Goal: Transaction & Acquisition: Purchase product/service

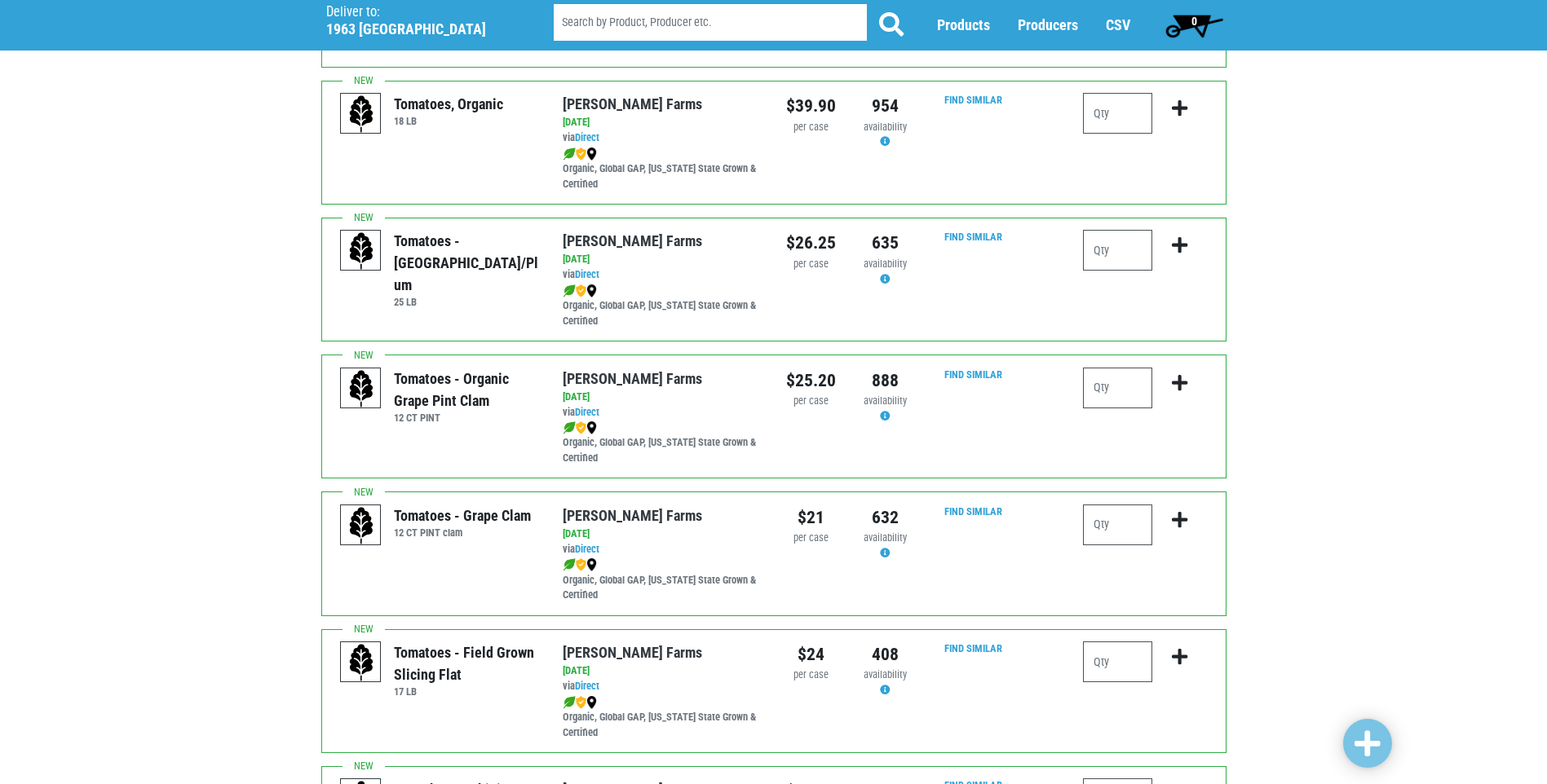
scroll to position [815, 0]
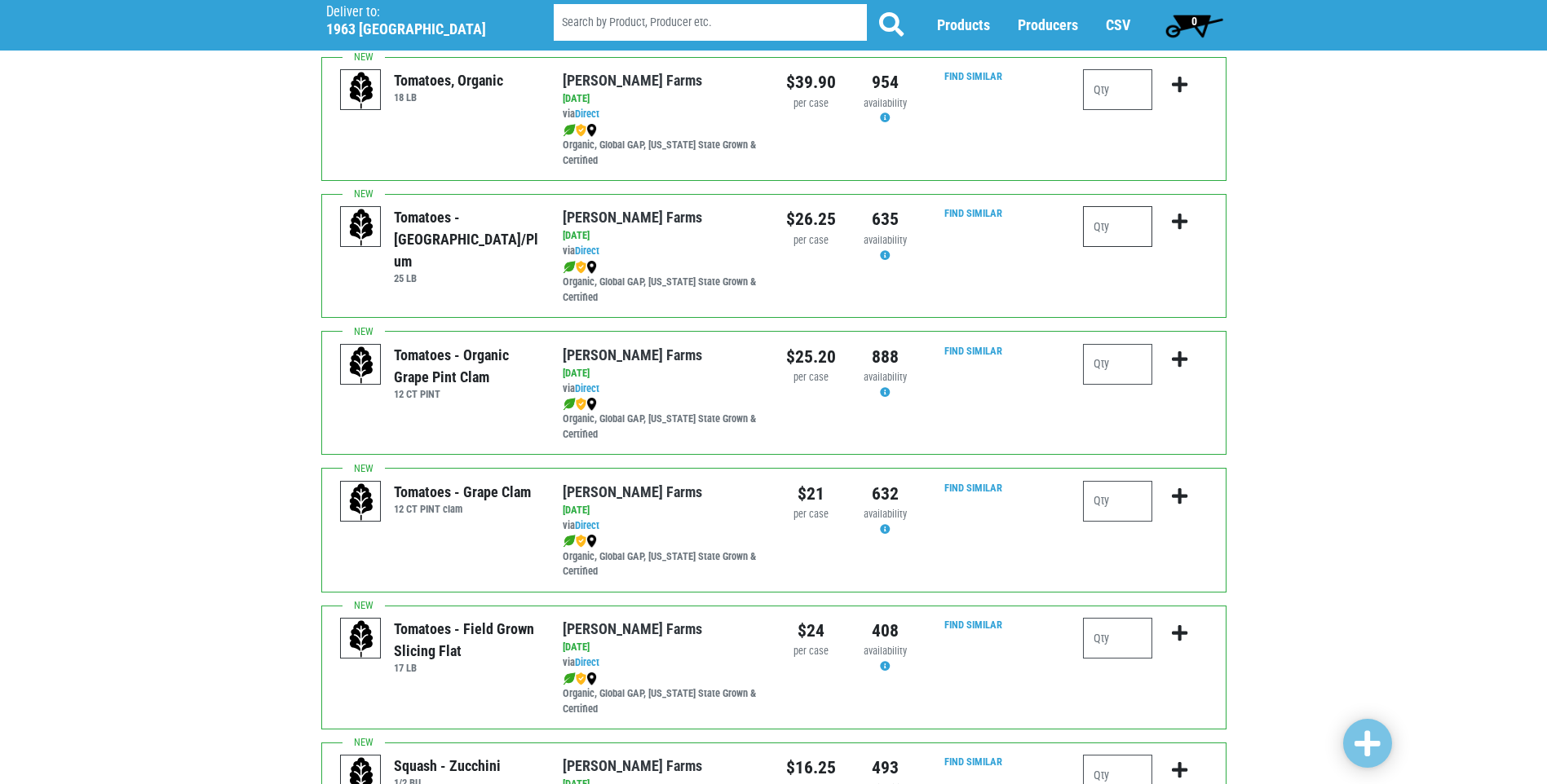
click at [1108, 226] on input "number" at bounding box center [1117, 227] width 69 height 41
type input "2"
click at [1173, 221] on icon "submit" at bounding box center [1180, 221] width 16 height 18
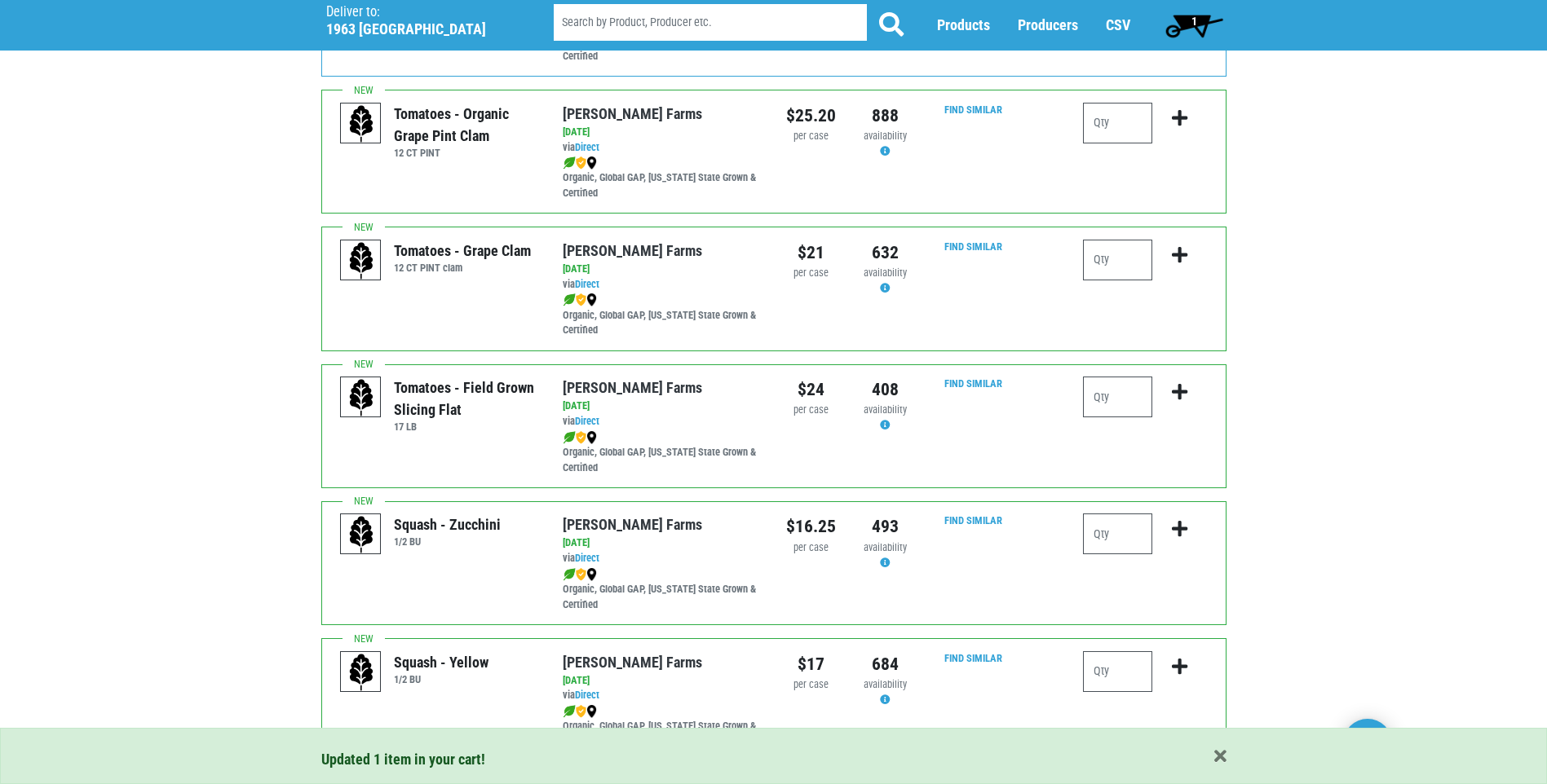
scroll to position [1060, 0]
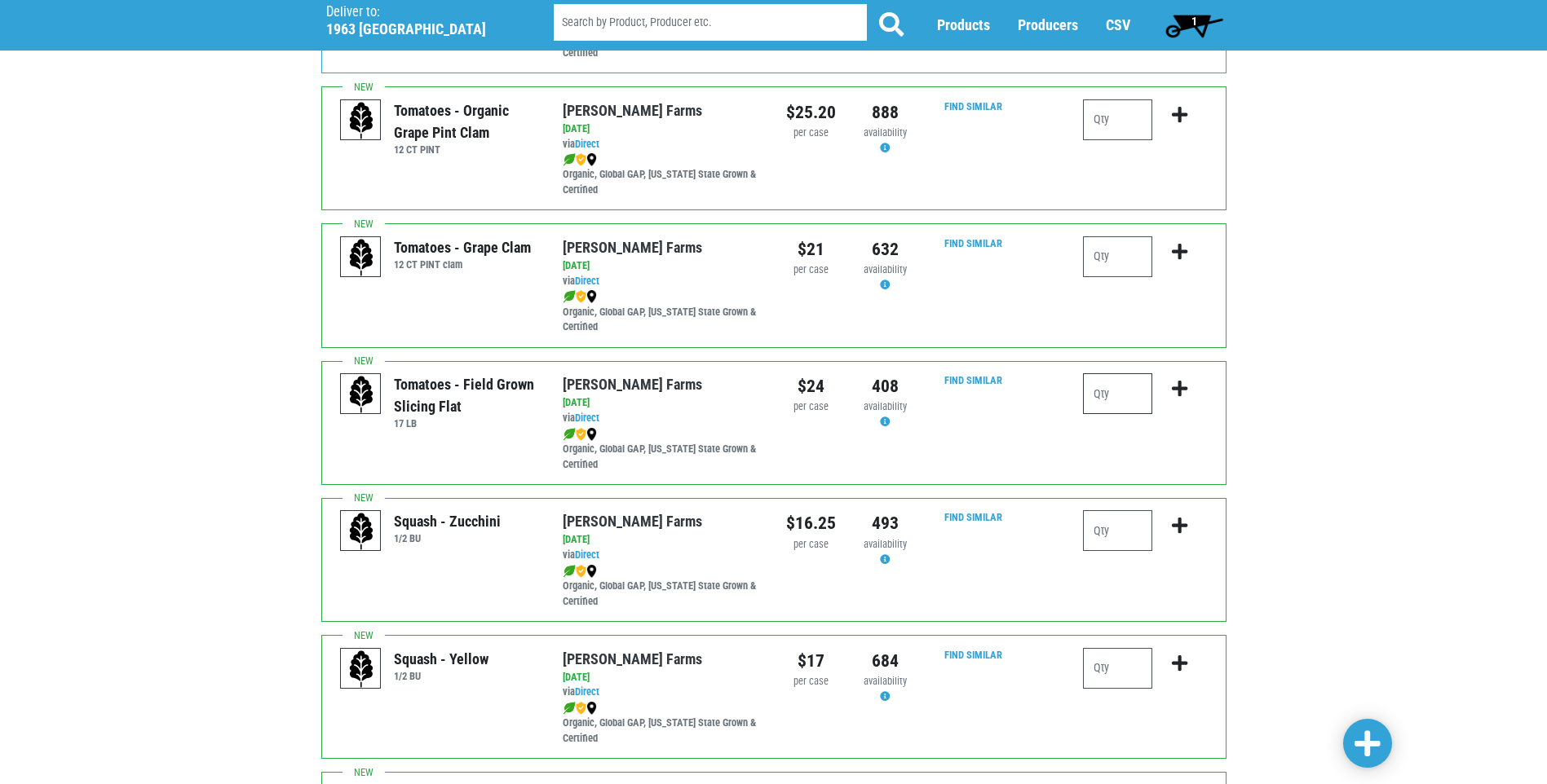
click at [1123, 392] on input "number" at bounding box center [1117, 394] width 69 height 41
type input "1"
click at [1175, 382] on icon "submit" at bounding box center [1180, 388] width 16 height 18
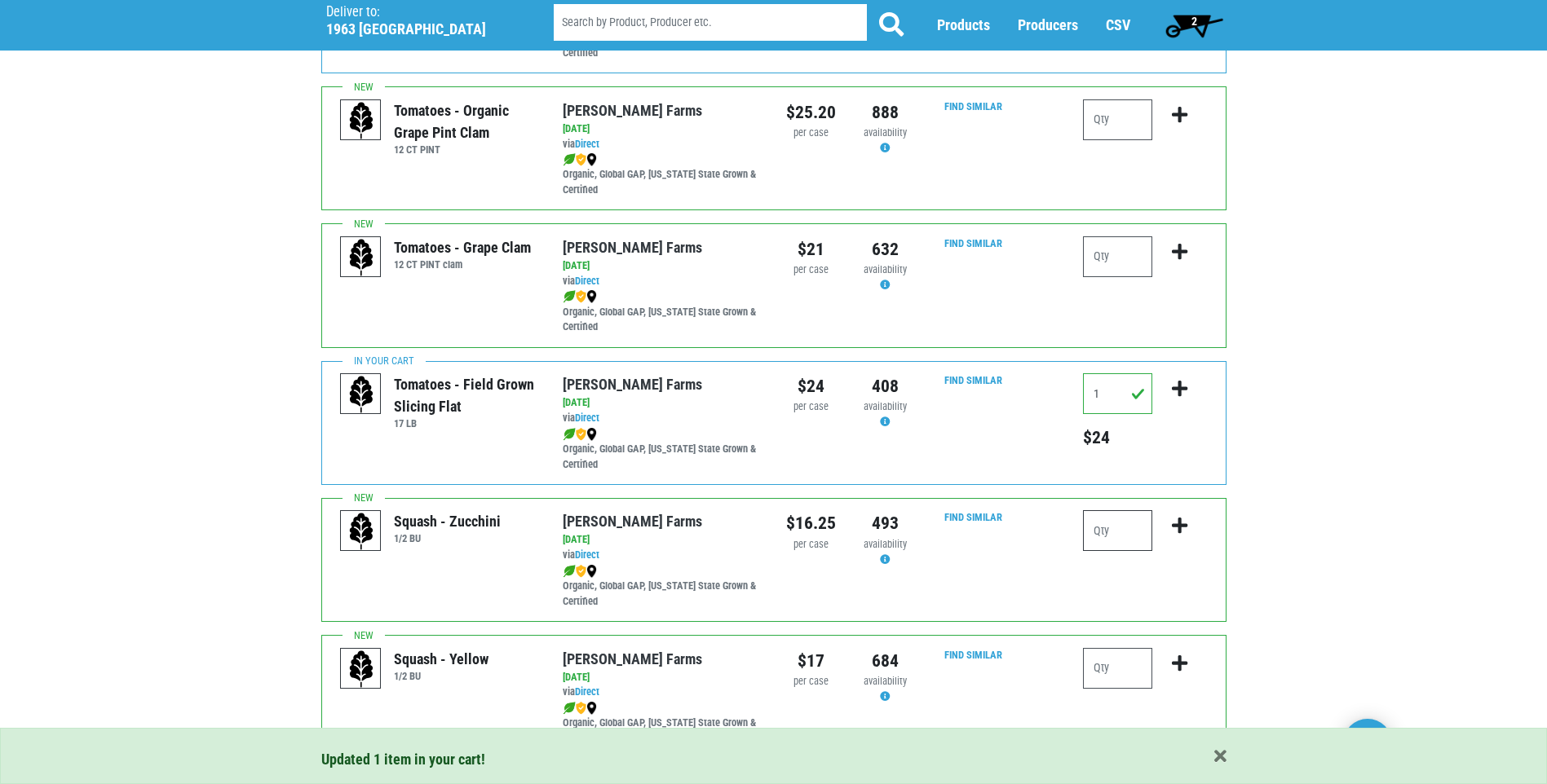
click at [1127, 534] on input "number" at bounding box center [1117, 531] width 69 height 41
type input "1"
click at [1187, 535] on button "submit" at bounding box center [1179, 536] width 38 height 51
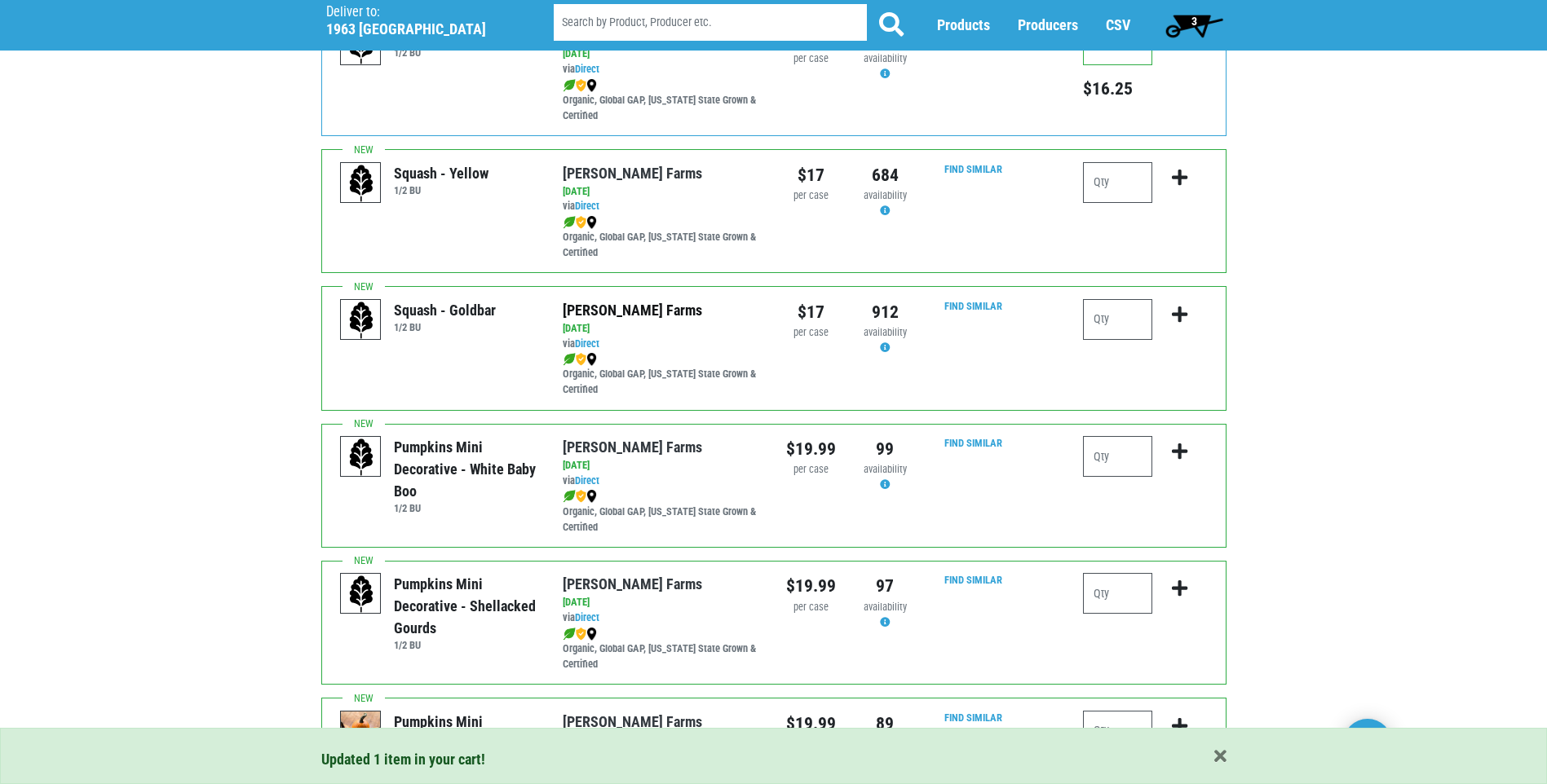
scroll to position [1549, 0]
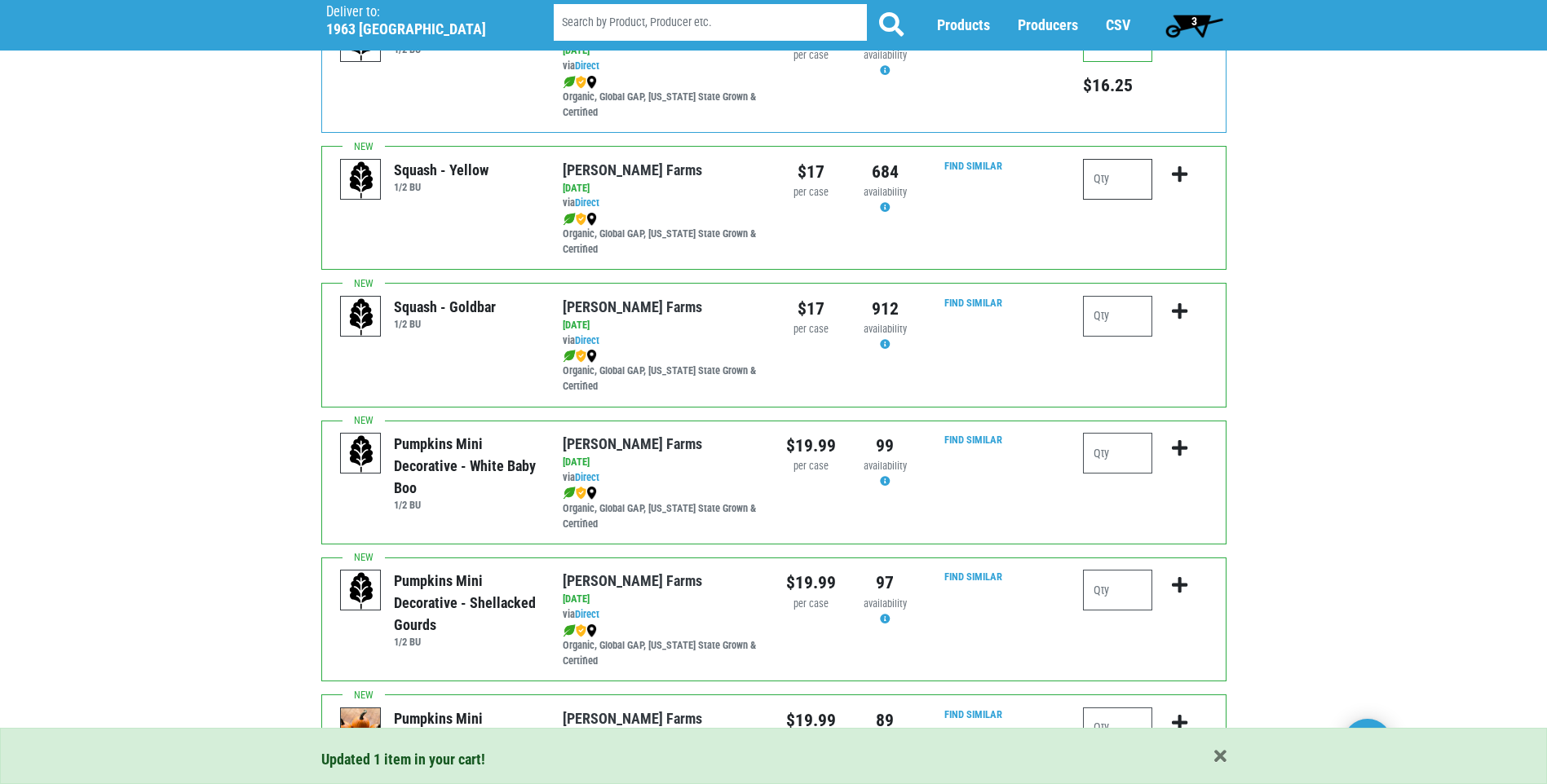
click at [1133, 181] on input "number" at bounding box center [1117, 180] width 69 height 41
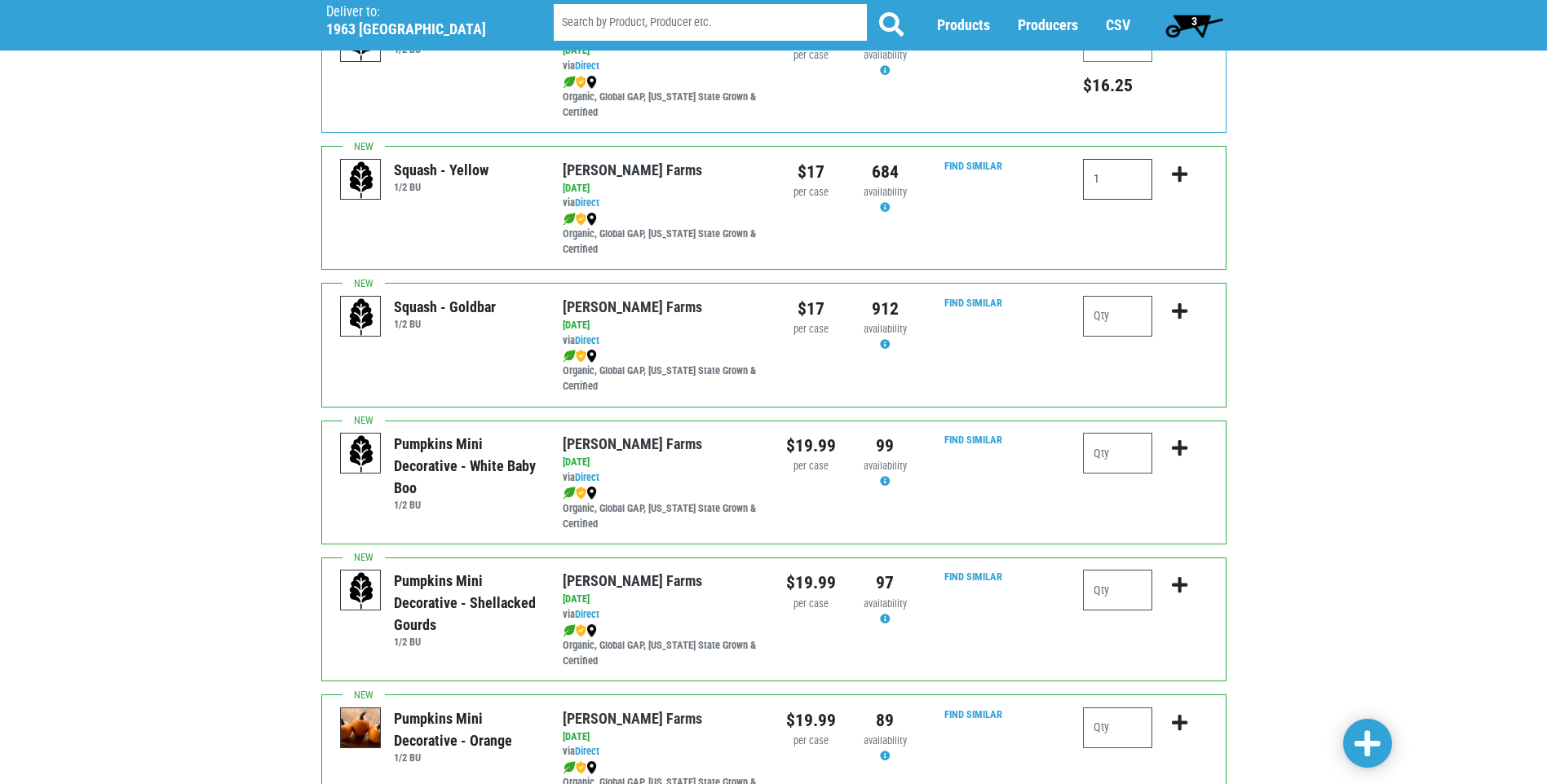
type input "1"
click at [1176, 175] on icon "submit" at bounding box center [1180, 174] width 16 height 18
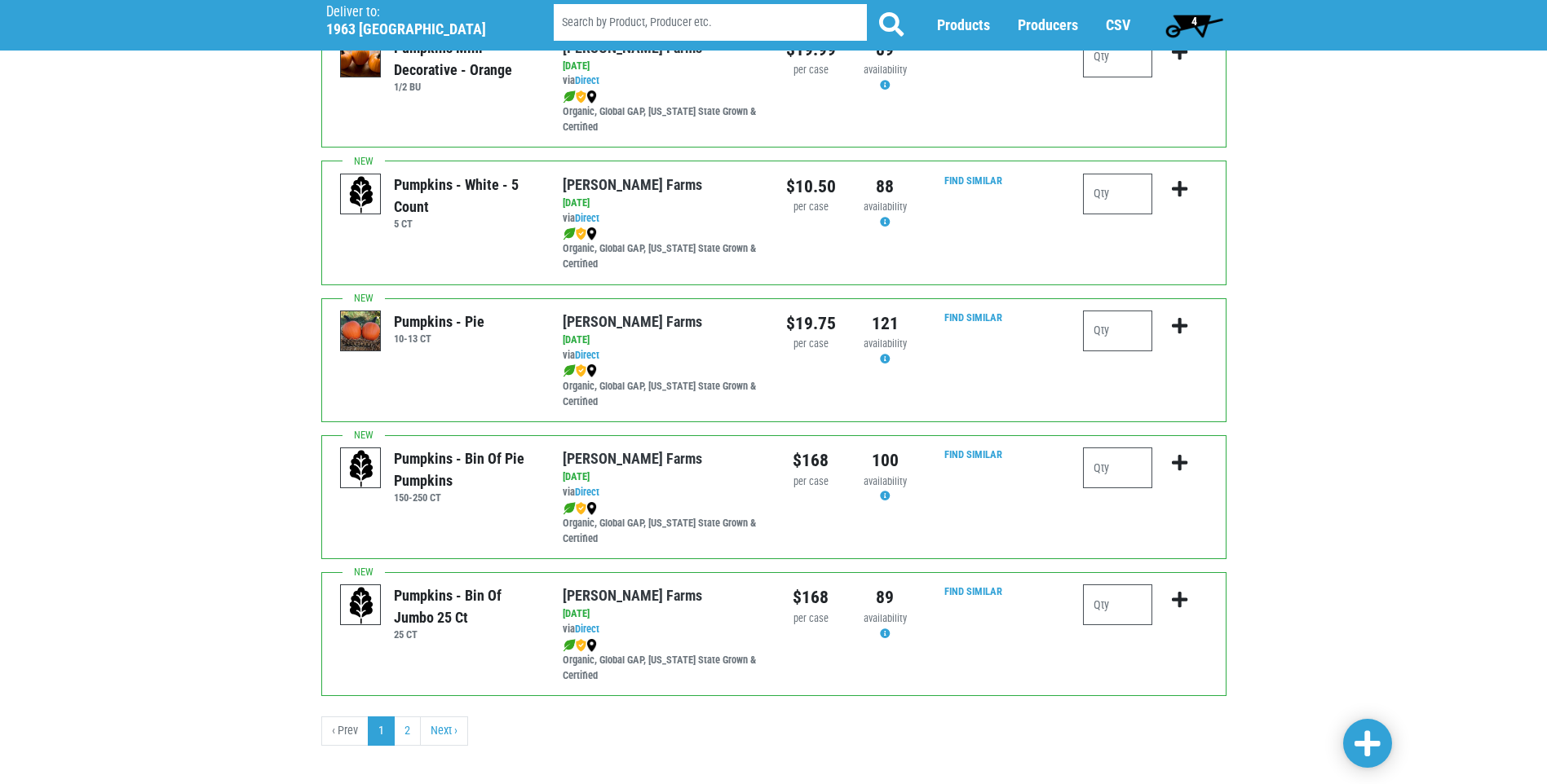
scroll to position [2235, 0]
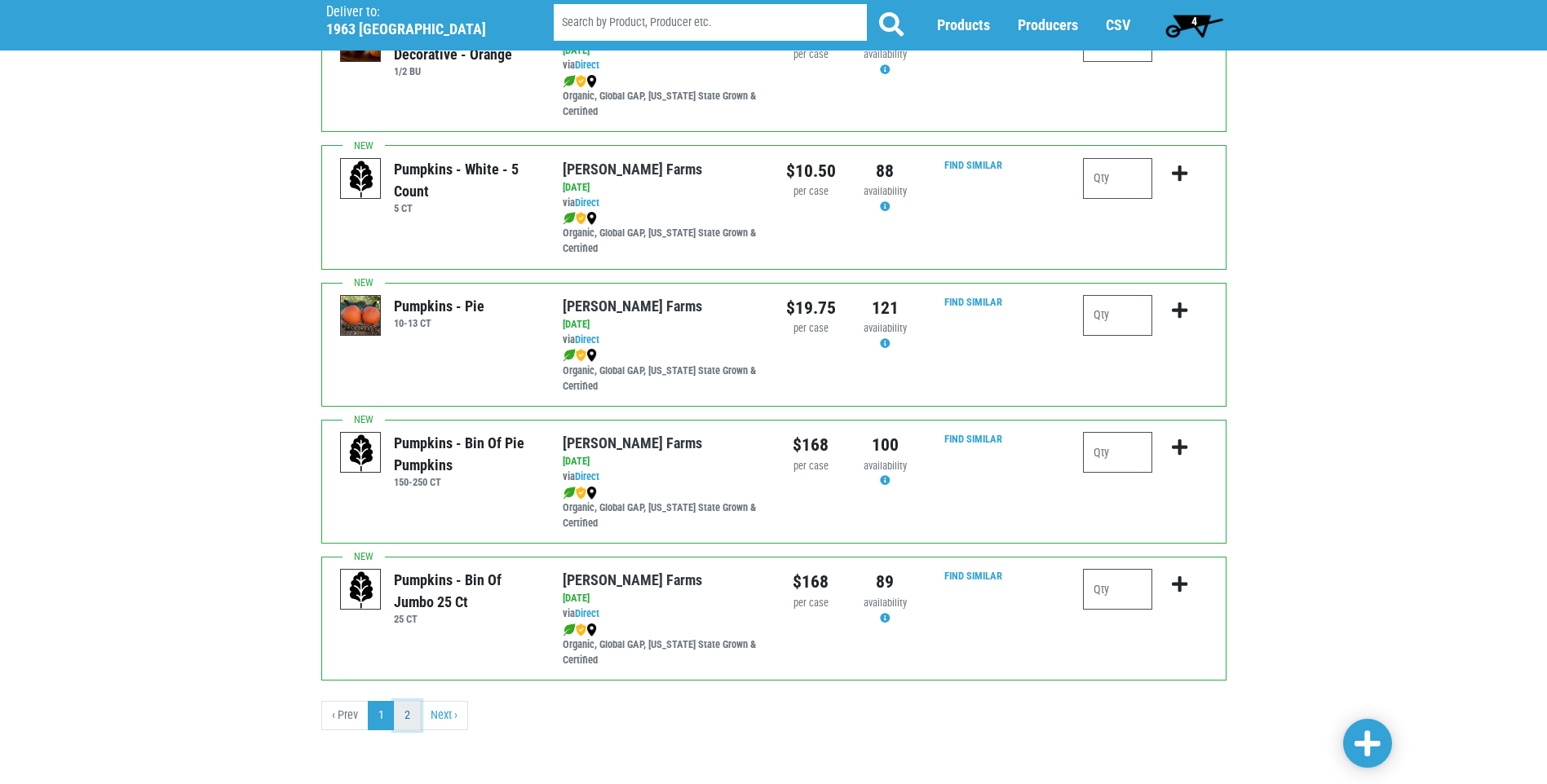
click at [401, 725] on link "2" at bounding box center [407, 715] width 27 height 29
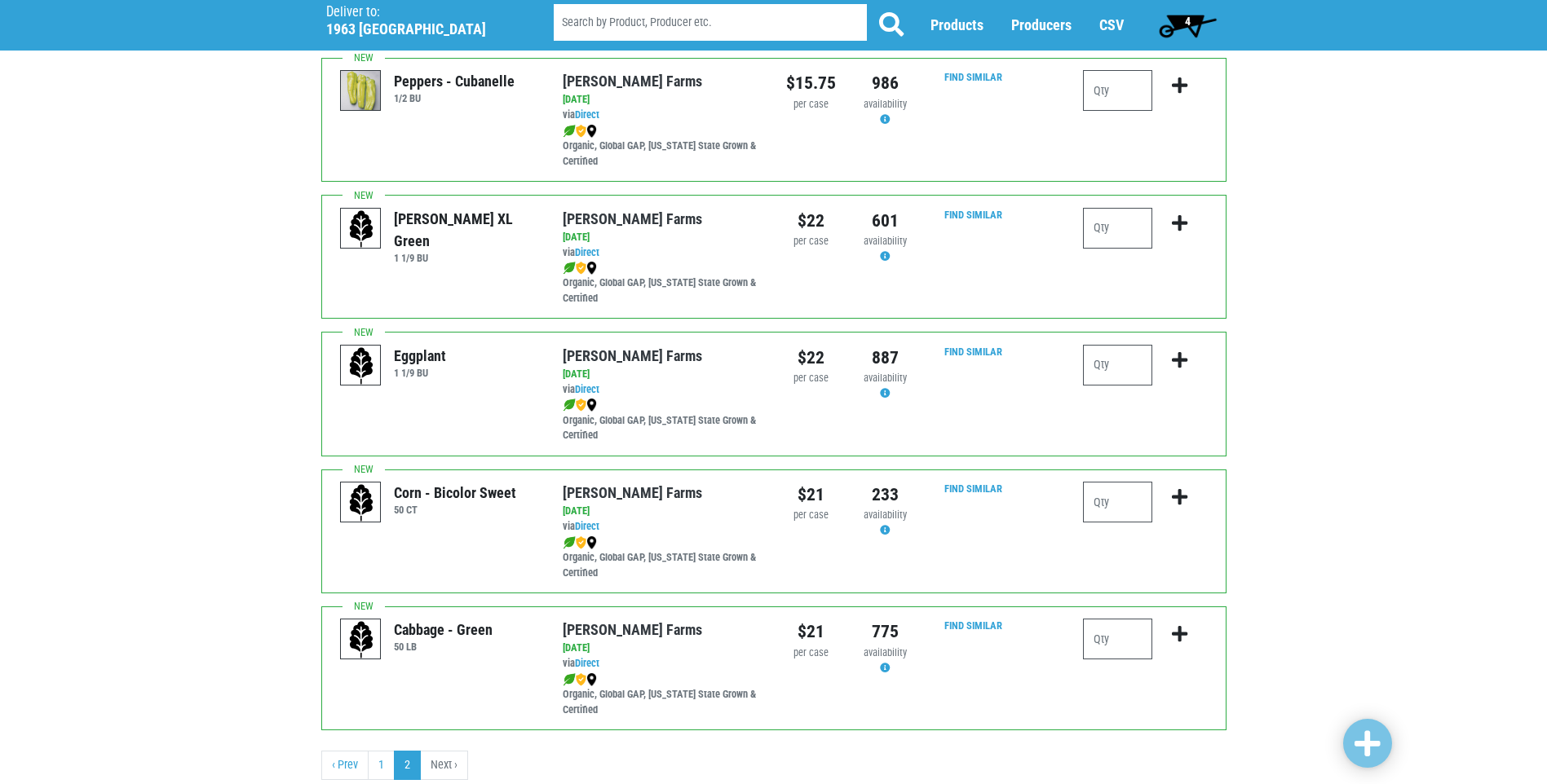
scroll to position [978, 0]
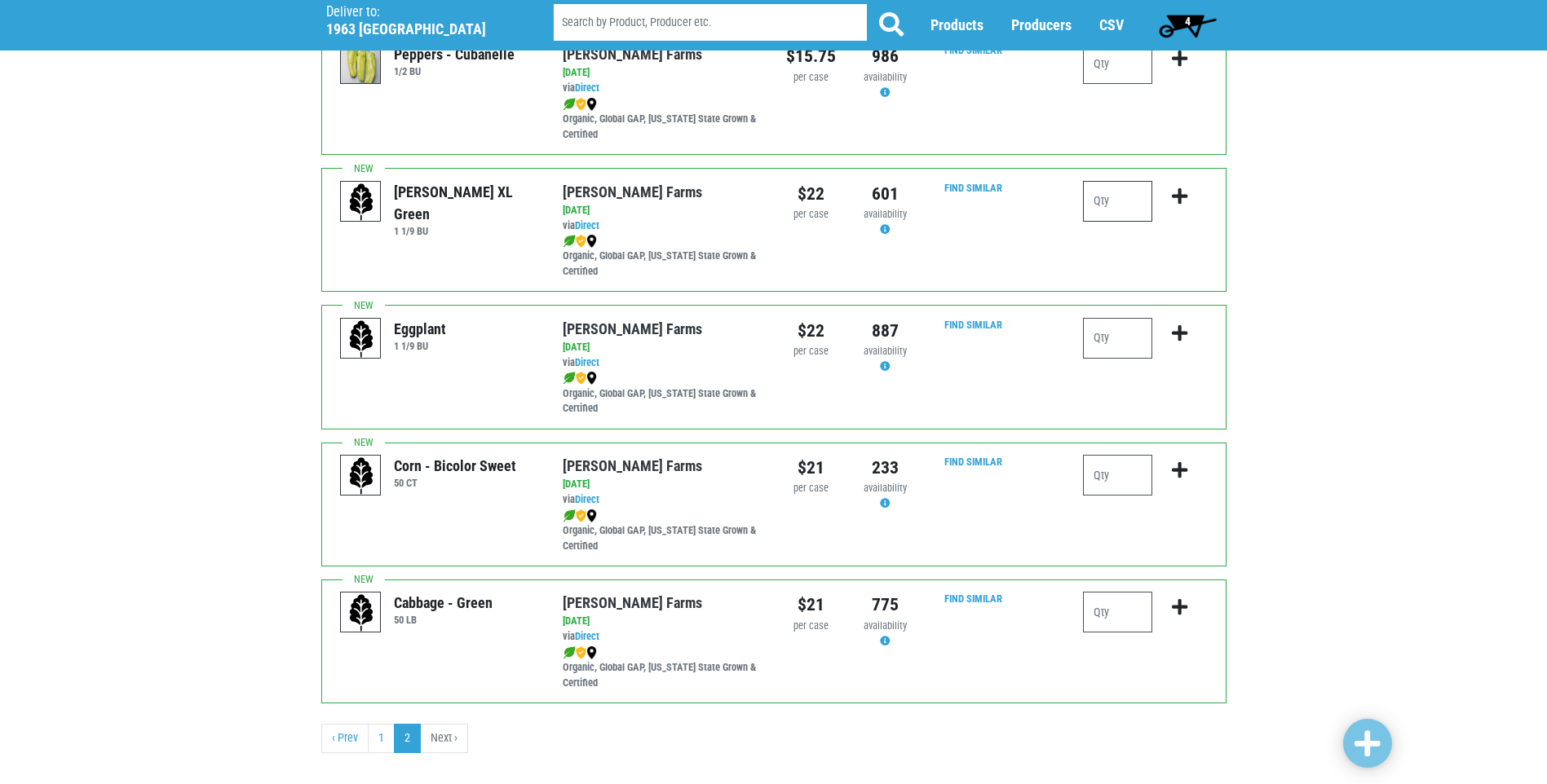
click at [1133, 200] on input "number" at bounding box center [1117, 202] width 69 height 41
type input "2"
click at [1173, 184] on button "submit" at bounding box center [1179, 207] width 38 height 51
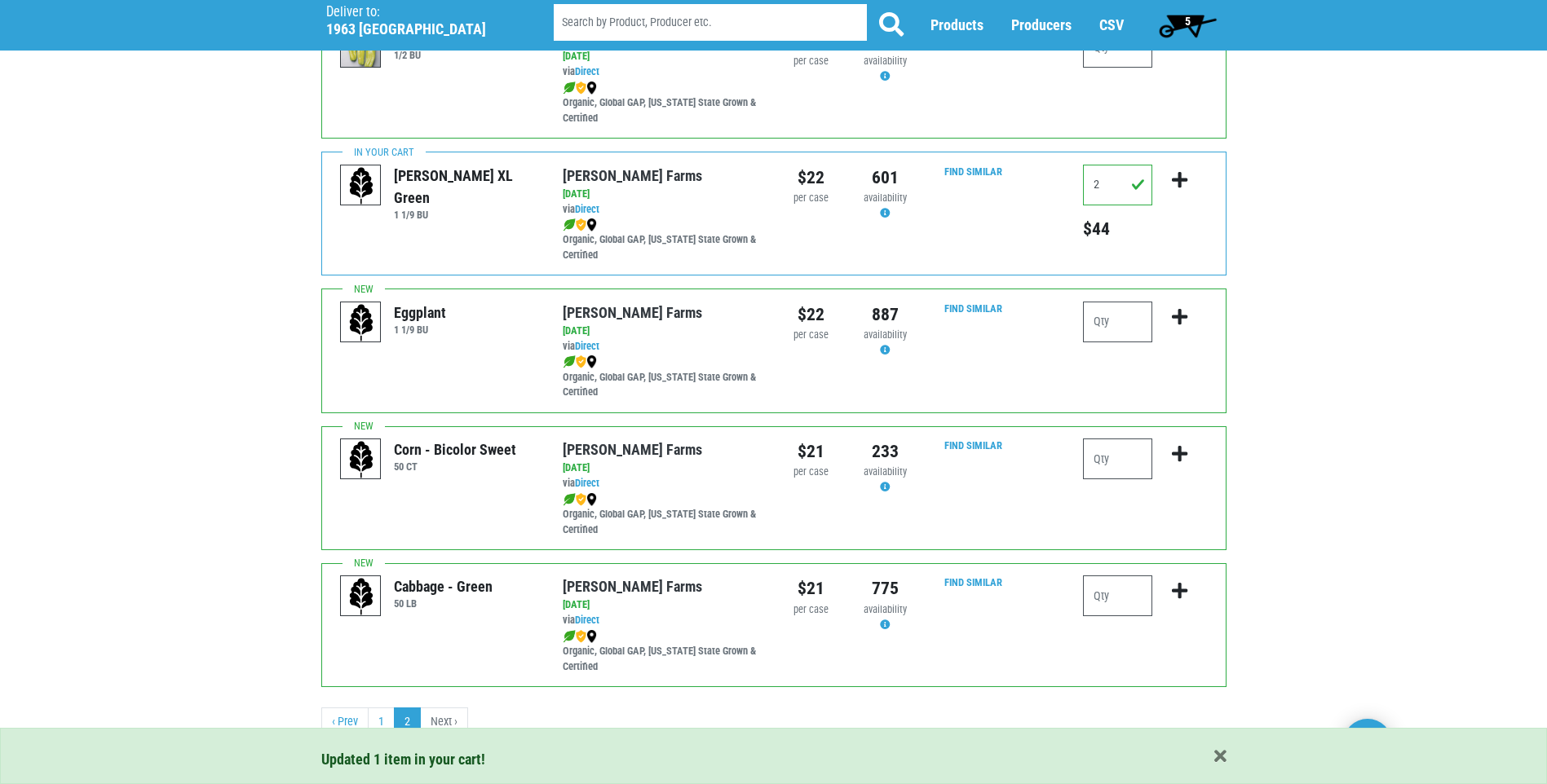
scroll to position [1001, 0]
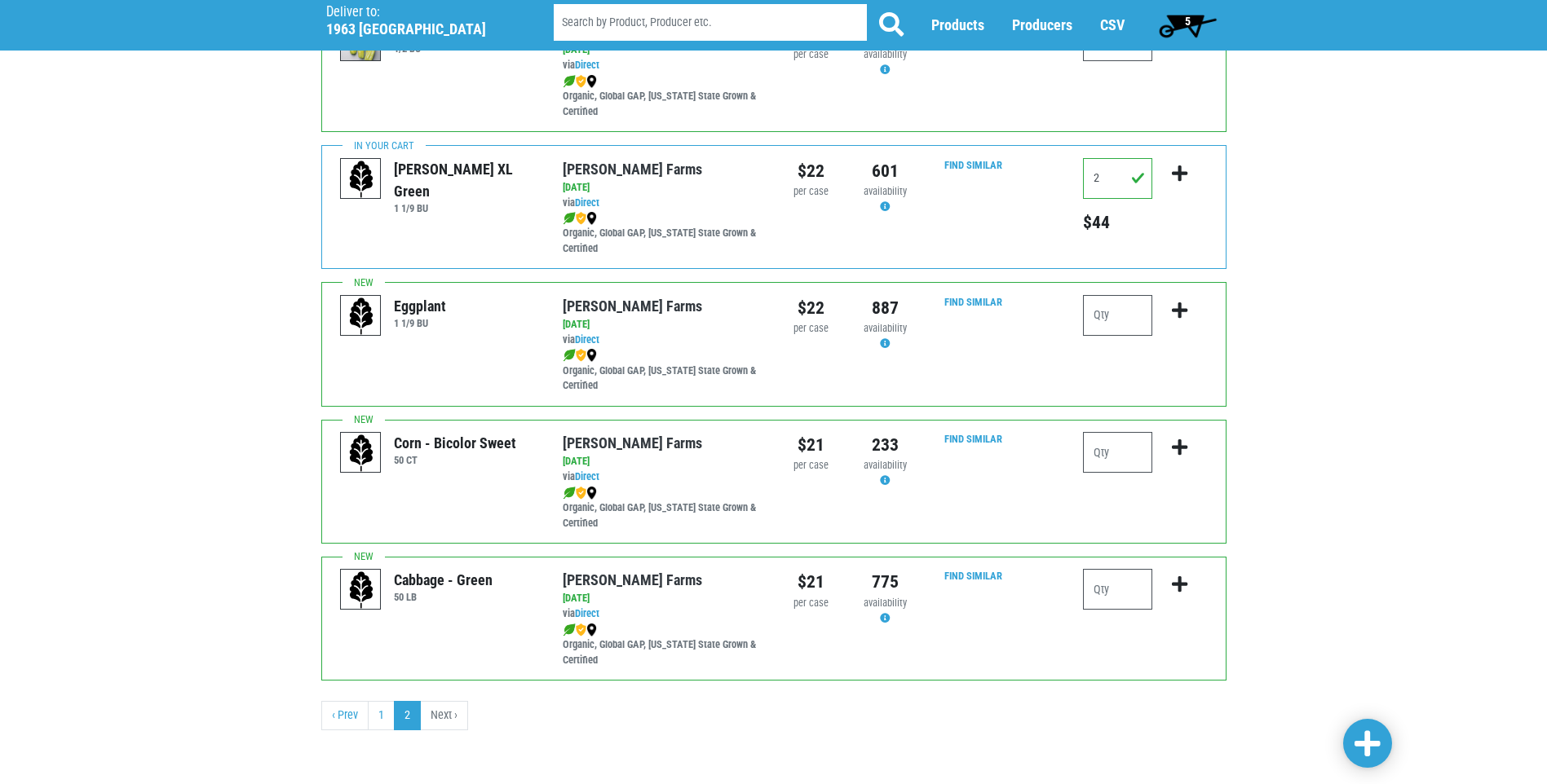
click at [1174, 31] on span "5" at bounding box center [1188, 25] width 73 height 33
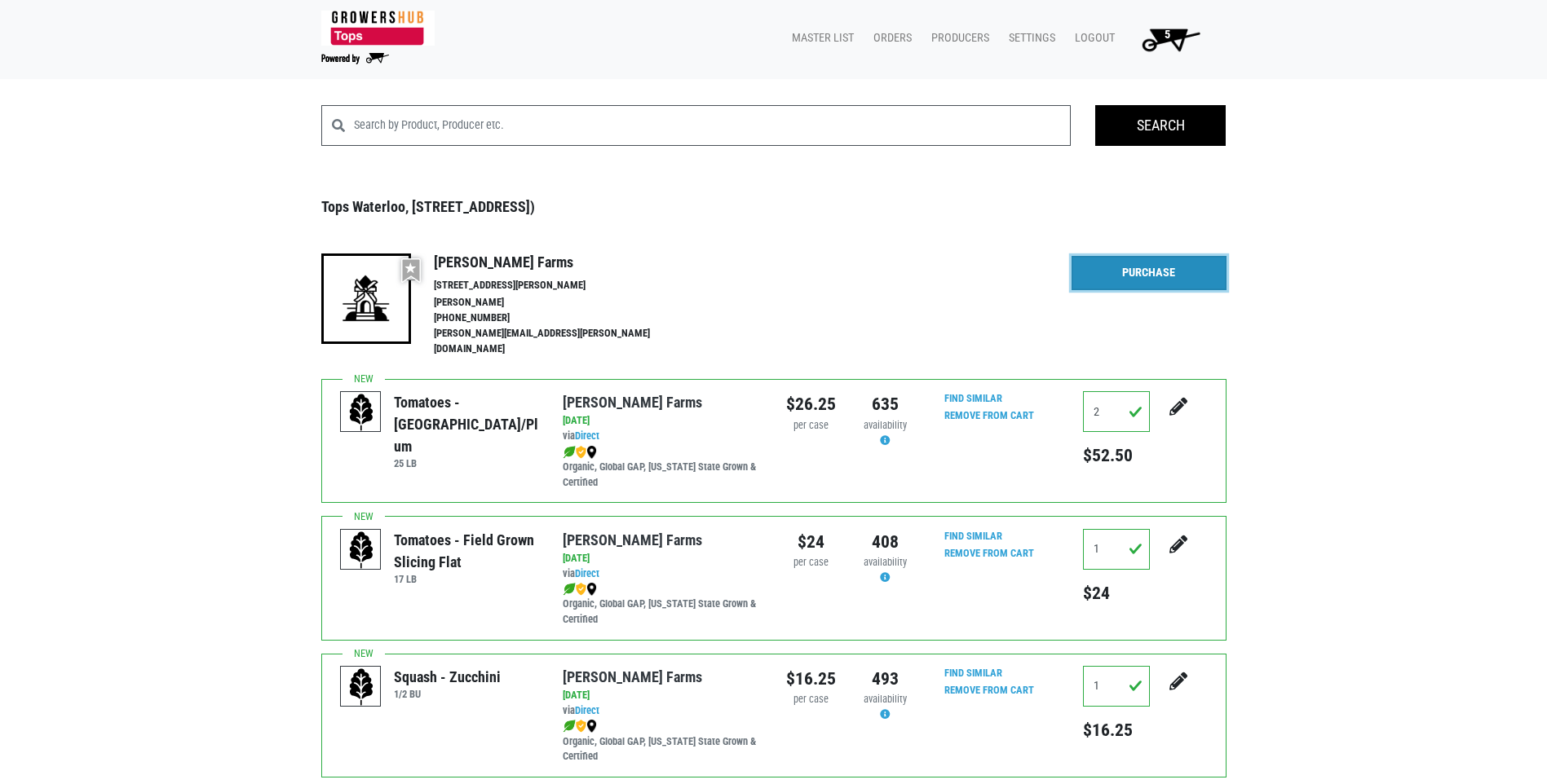
click at [1142, 282] on link "Purchase" at bounding box center [1148, 273] width 155 height 35
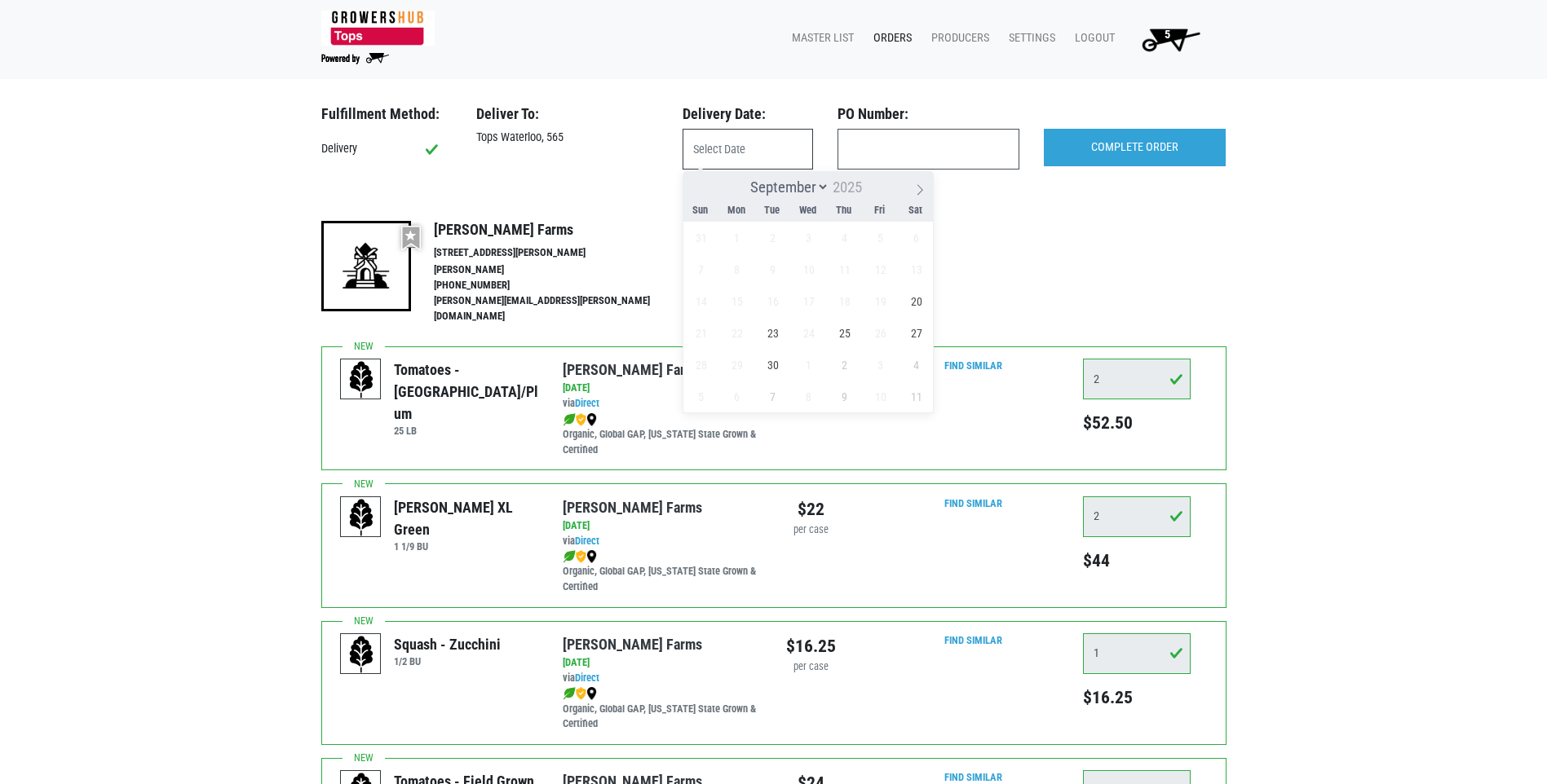
click at [721, 141] on input "text" at bounding box center [747, 150] width 130 height 41
click at [920, 299] on span "20" at bounding box center [916, 301] width 32 height 32
type input "[DATE]"
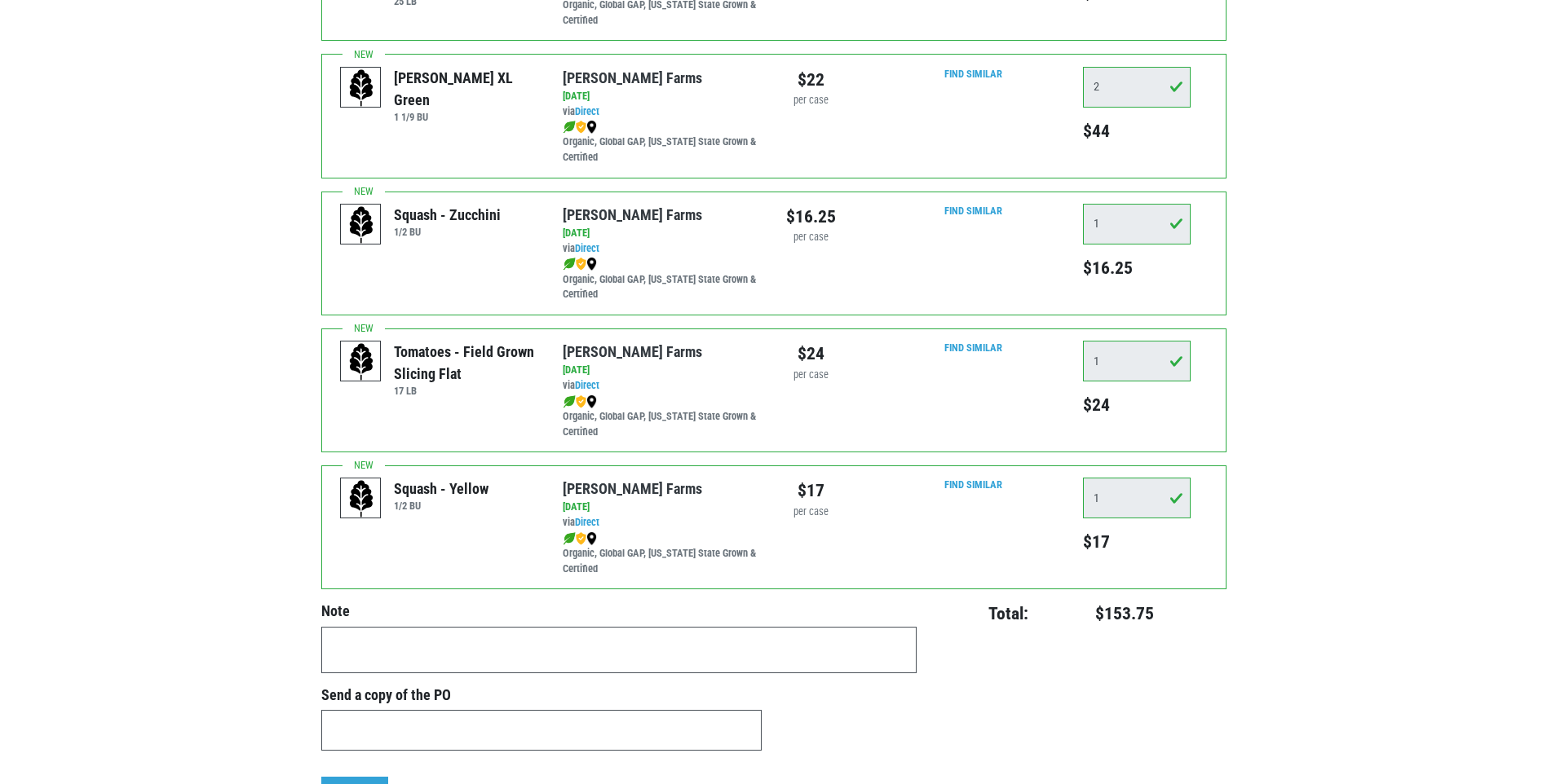
scroll to position [81, 0]
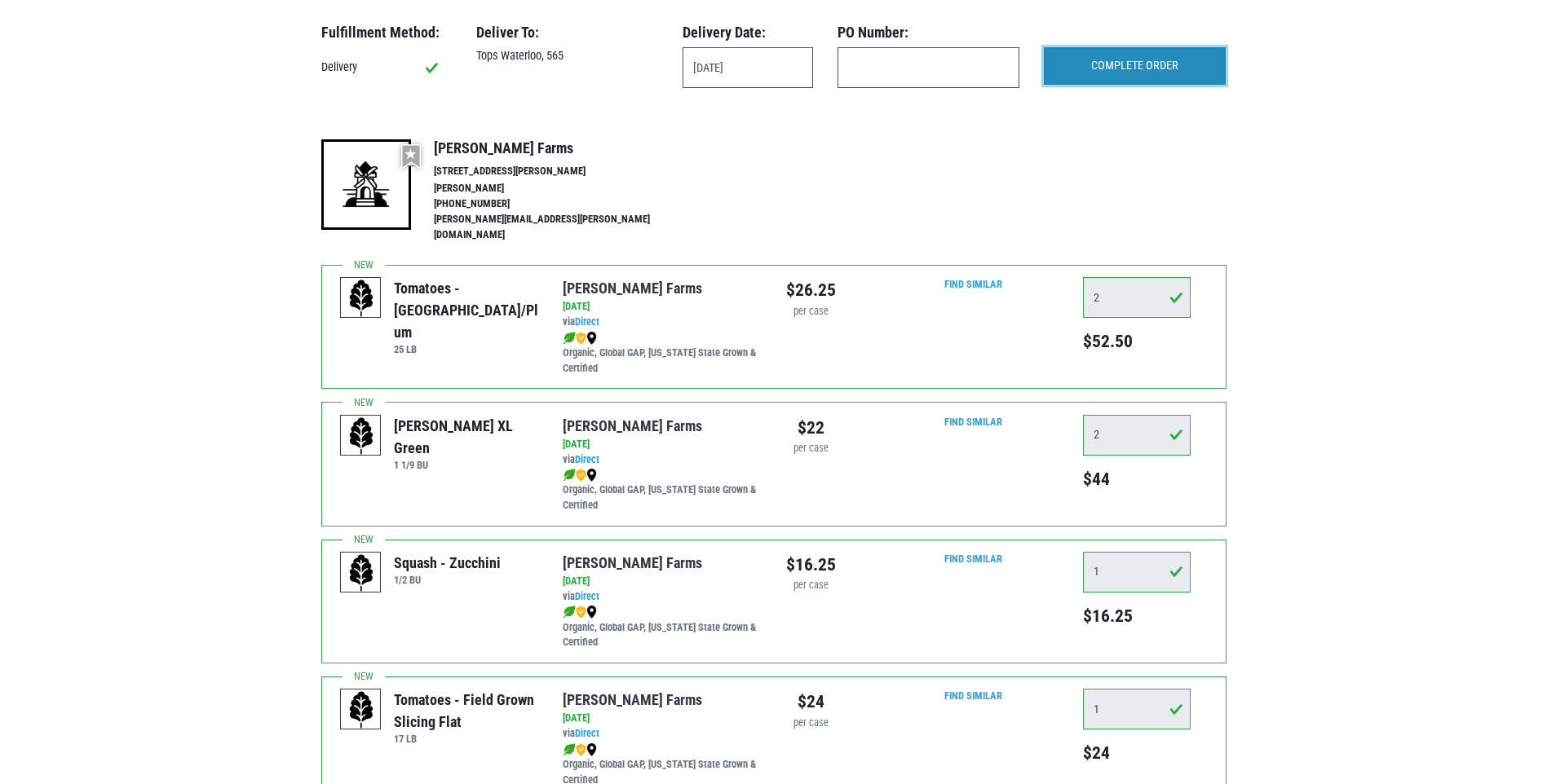
click at [1073, 67] on input "COMPLETE ORDER" at bounding box center [1134, 65] width 181 height 37
